Goal: Obtain resource: Download file/media

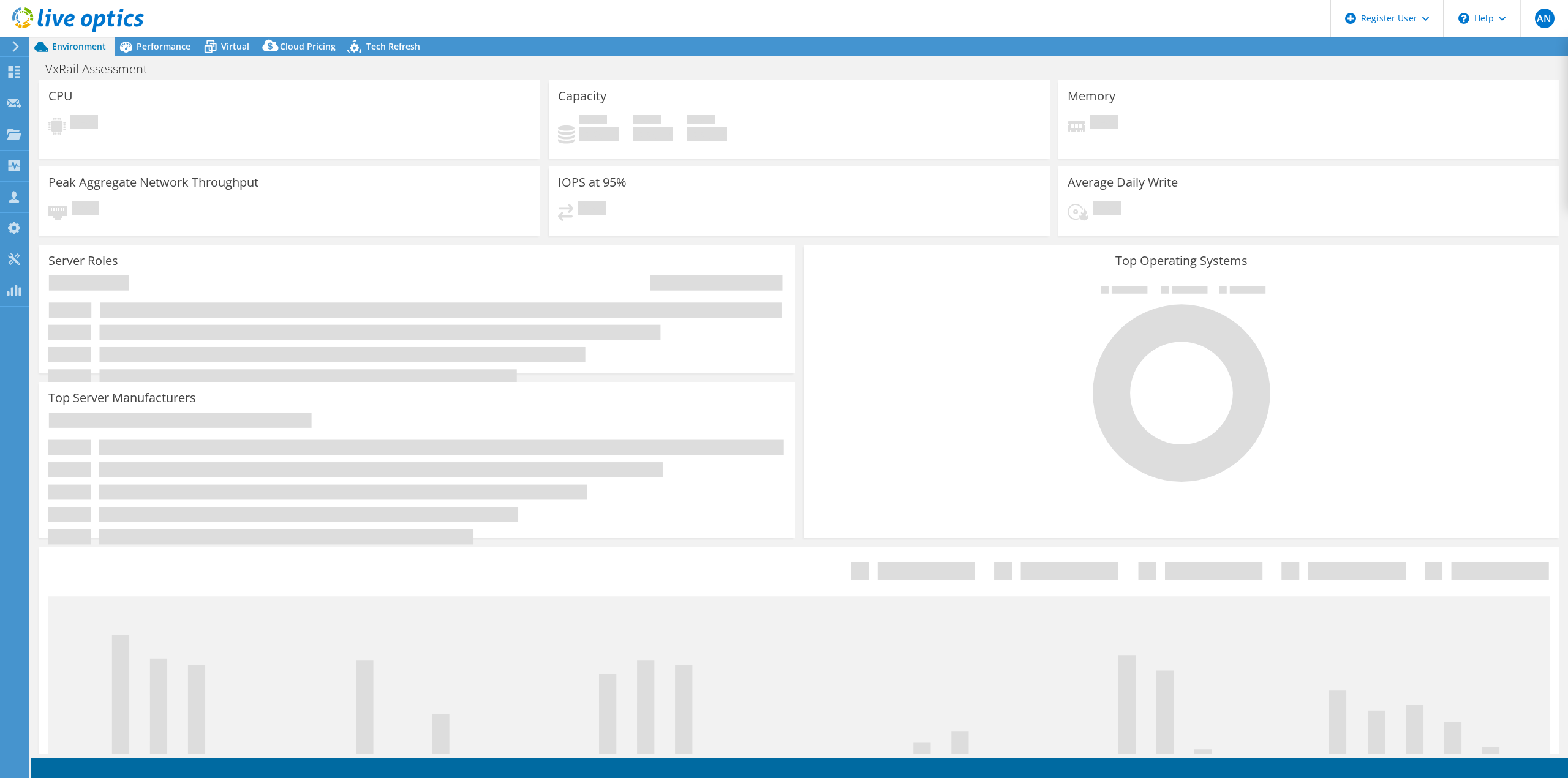
select select "USD"
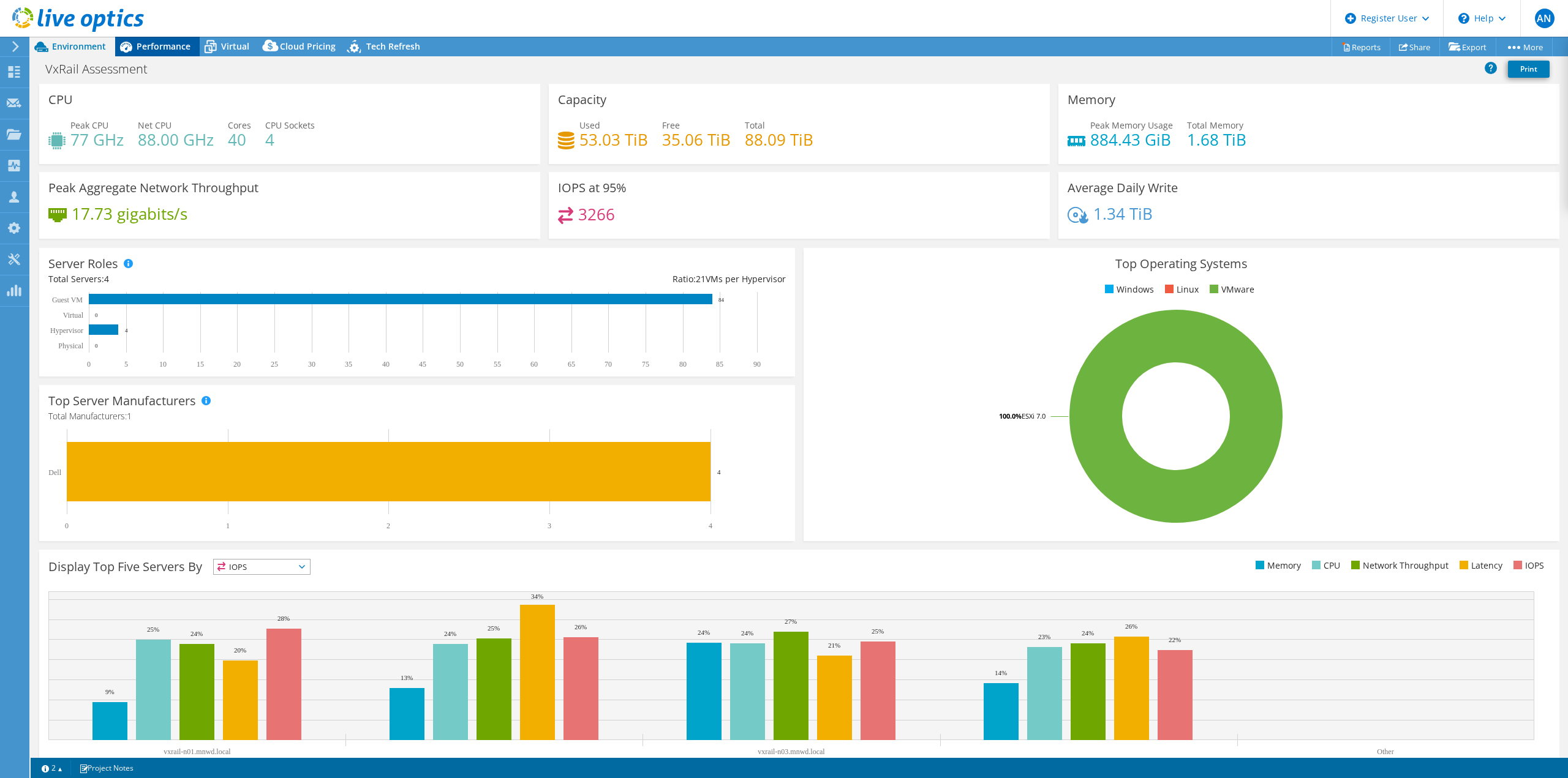
click at [152, 54] on div "Performance" at bounding box center [157, 46] width 84 height 19
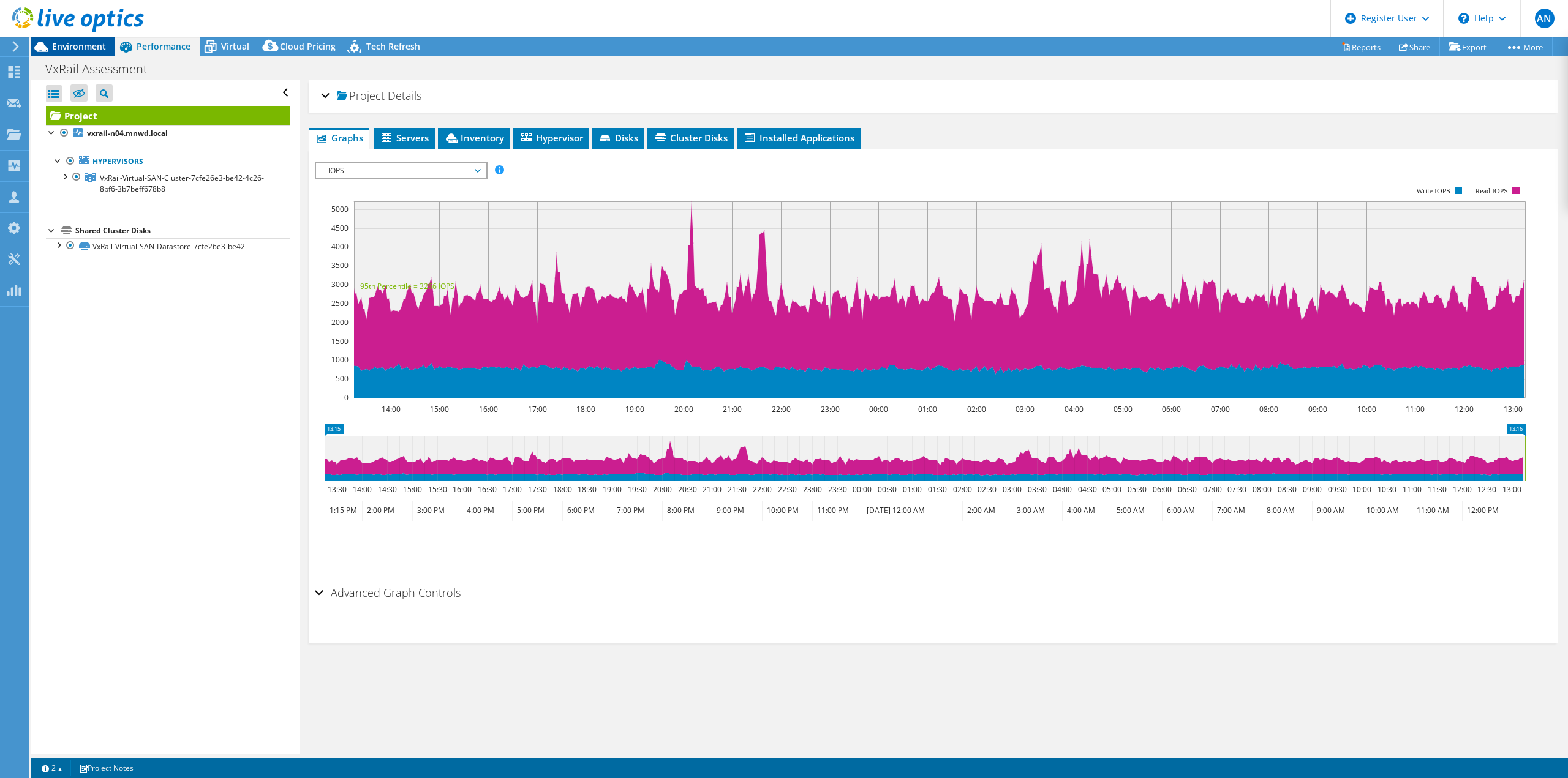
click at [97, 48] on span "Environment" at bounding box center [78, 46] width 54 height 11
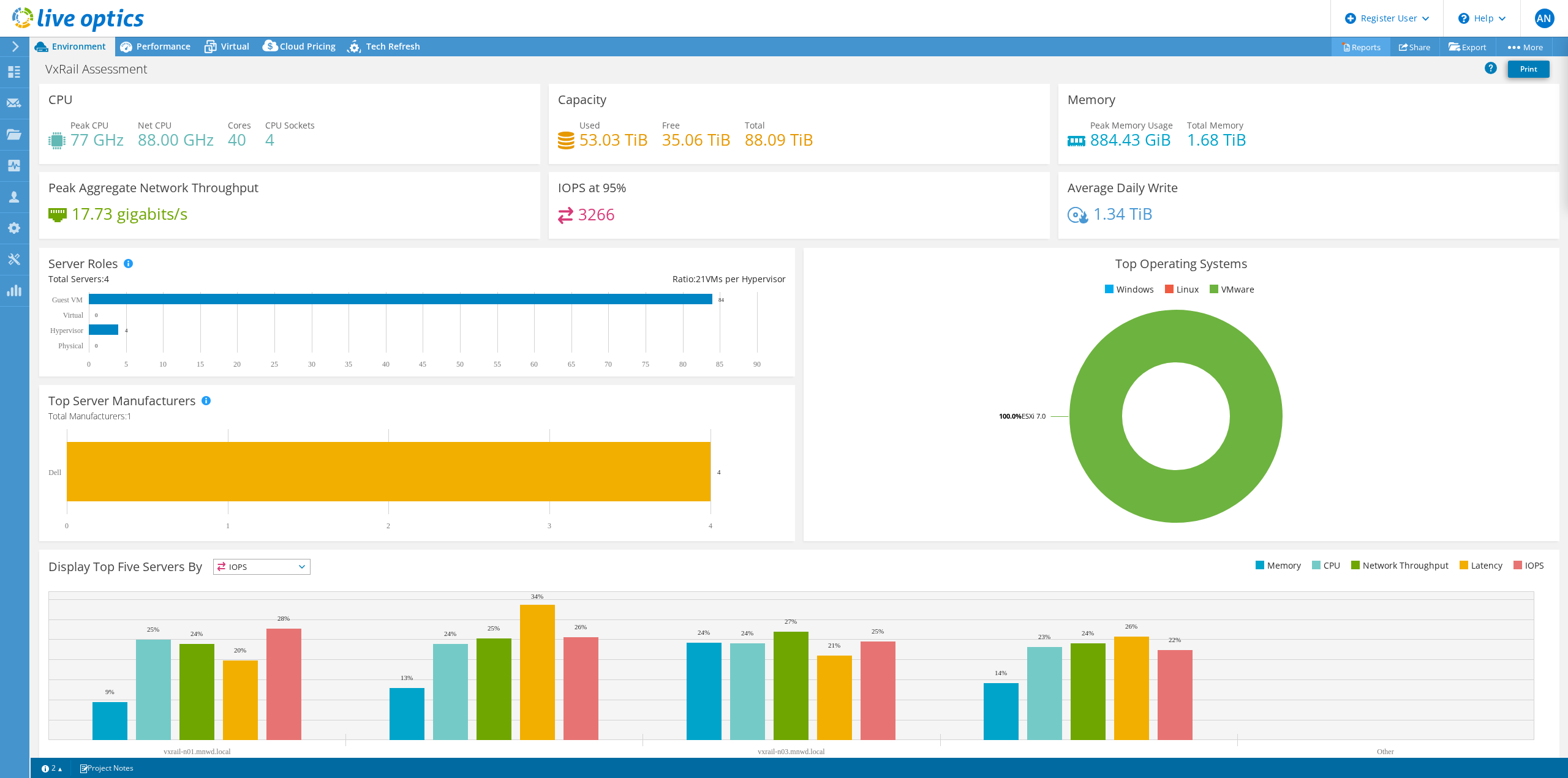
click at [1346, 45] on link "Reports" at bounding box center [1361, 47] width 59 height 19
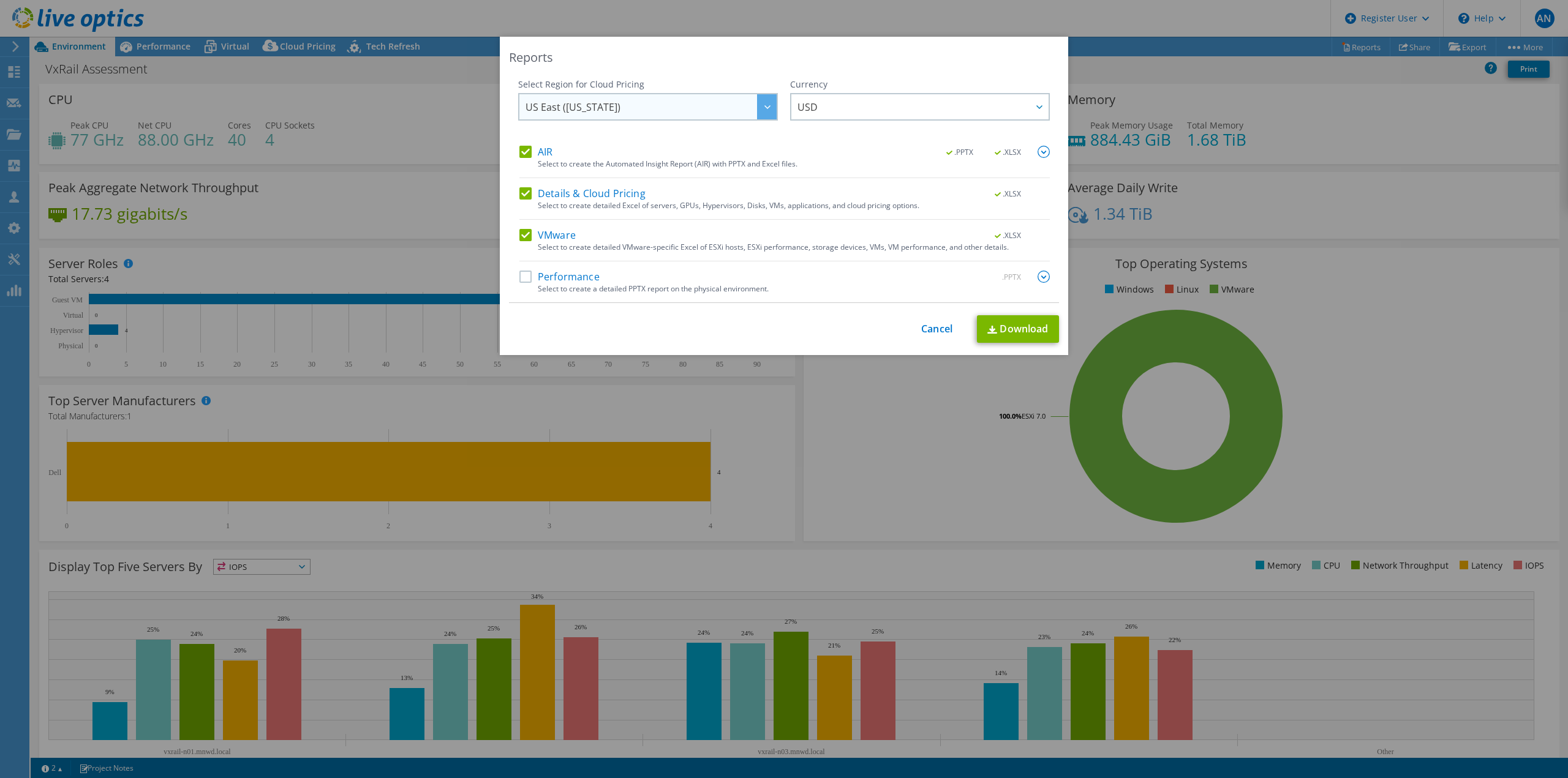
click at [757, 100] on div at bounding box center [766, 107] width 19 height 25
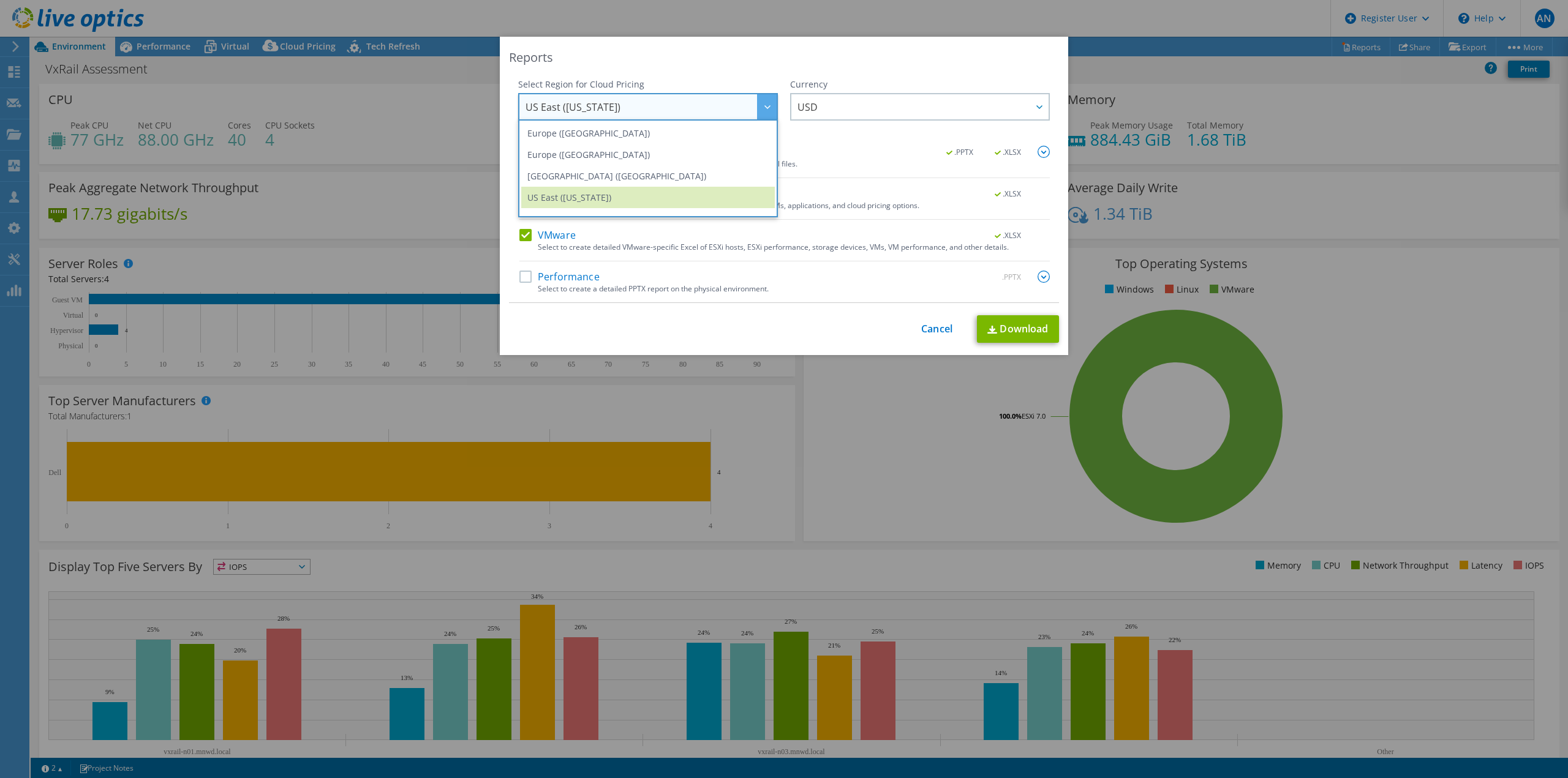
scroll to position [161, 0]
click at [688, 205] on li "US West ([US_STATE])" at bounding box center [648, 207] width 253 height 21
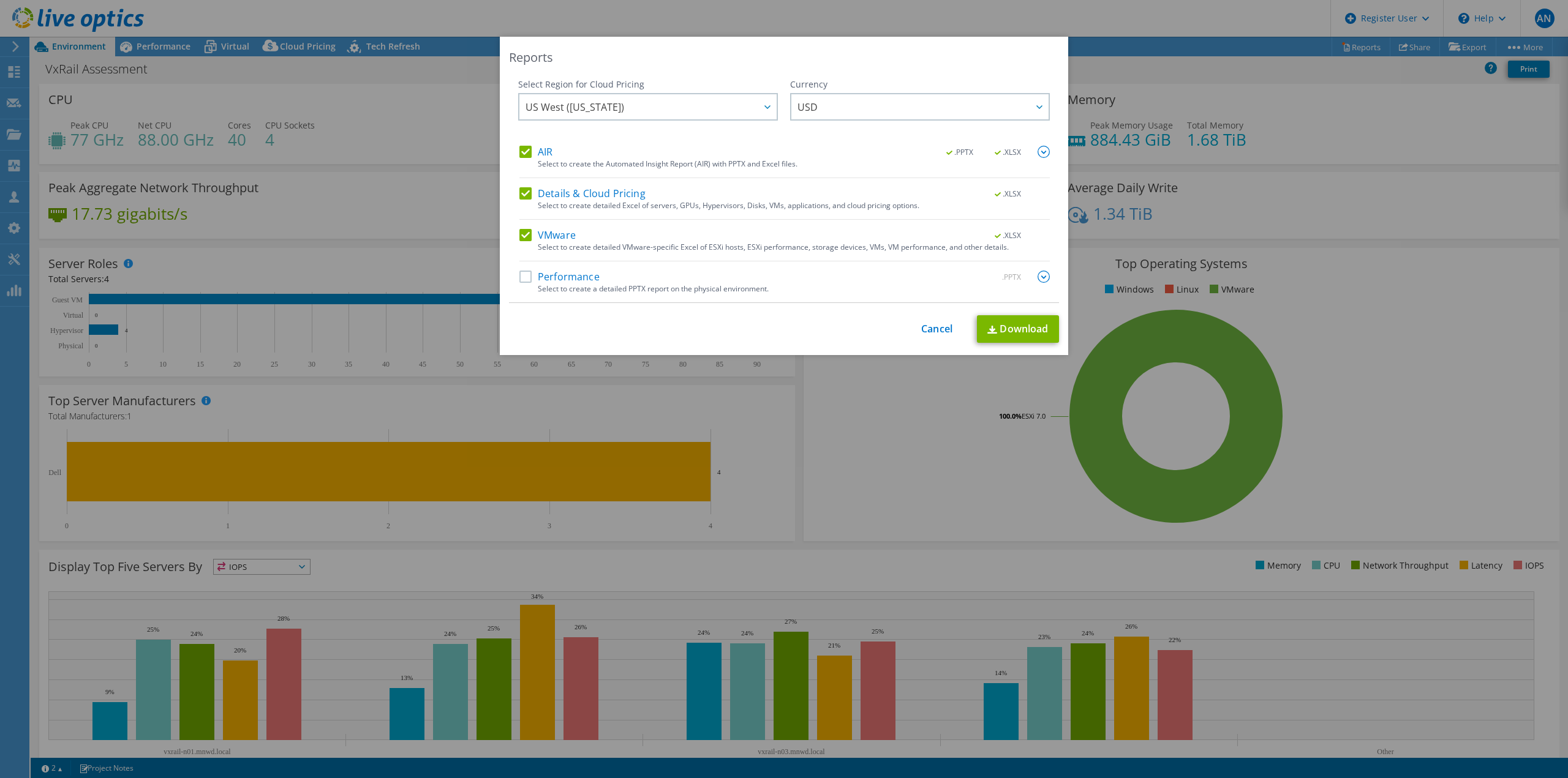
click at [802, 54] on div "Reports" at bounding box center [784, 58] width 550 height 17
click at [1043, 333] on link "Download" at bounding box center [1017, 328] width 82 height 27
